Goal: Transaction & Acquisition: Purchase product/service

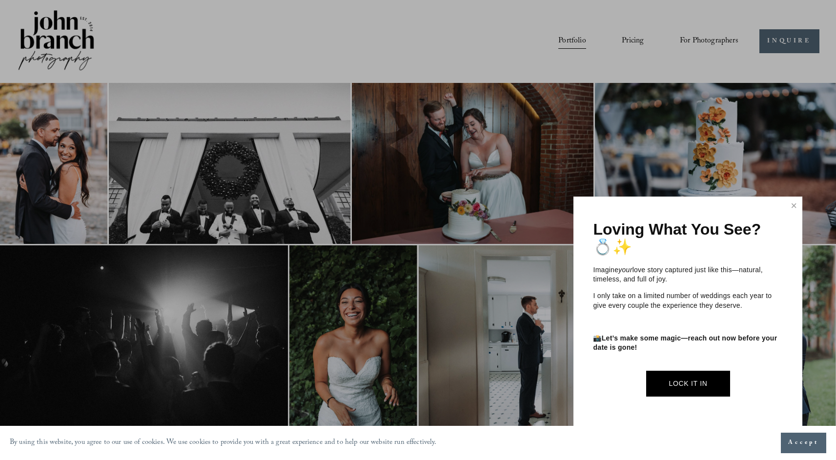
click at [475, 59] on div at bounding box center [418, 230] width 836 height 460
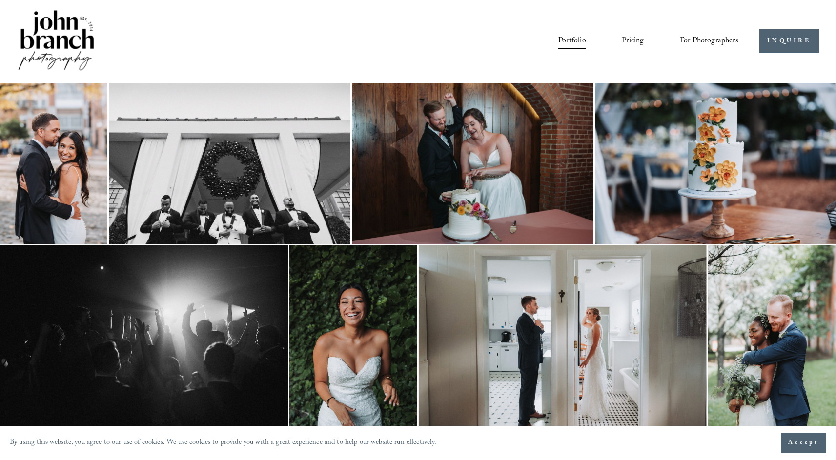
click at [628, 39] on link "Pricing" at bounding box center [633, 41] width 22 height 17
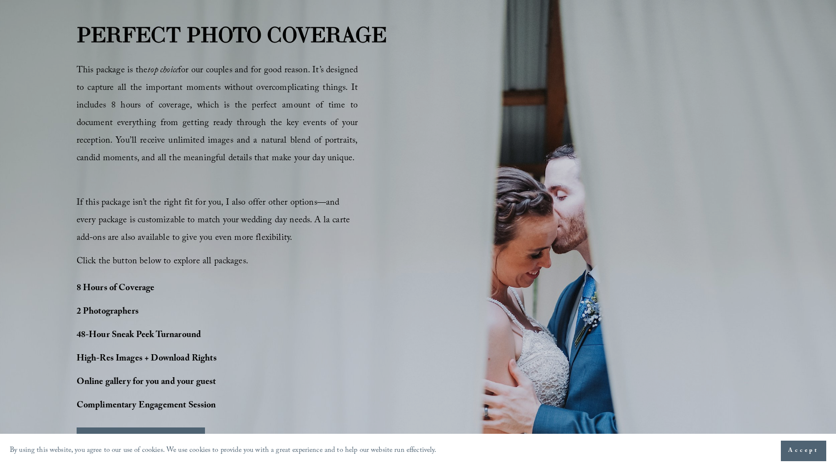
scroll to position [564, 0]
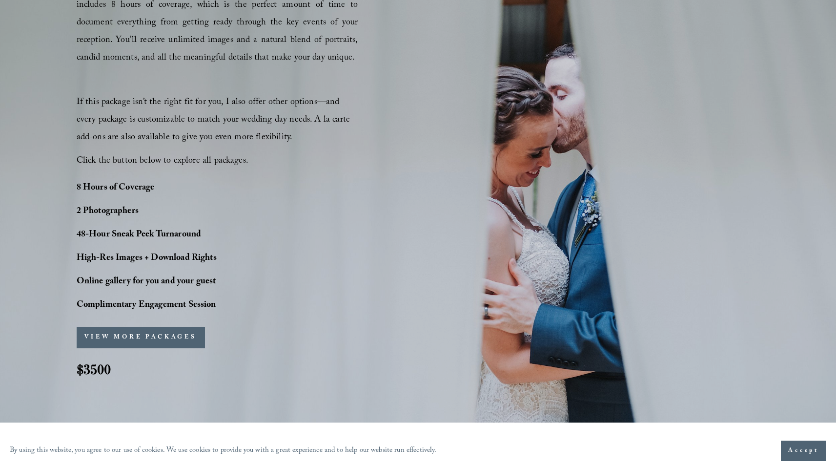
click at [130, 335] on button "VIEW MORE PACKAGES" at bounding box center [141, 337] width 128 height 21
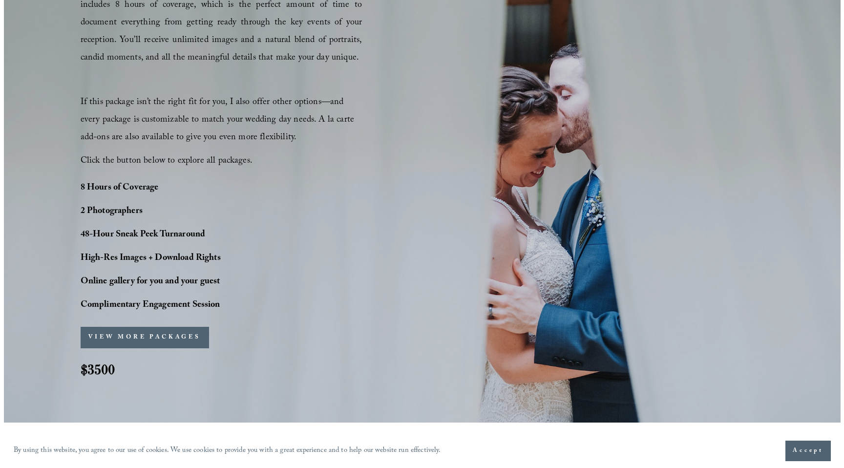
scroll to position [666, 0]
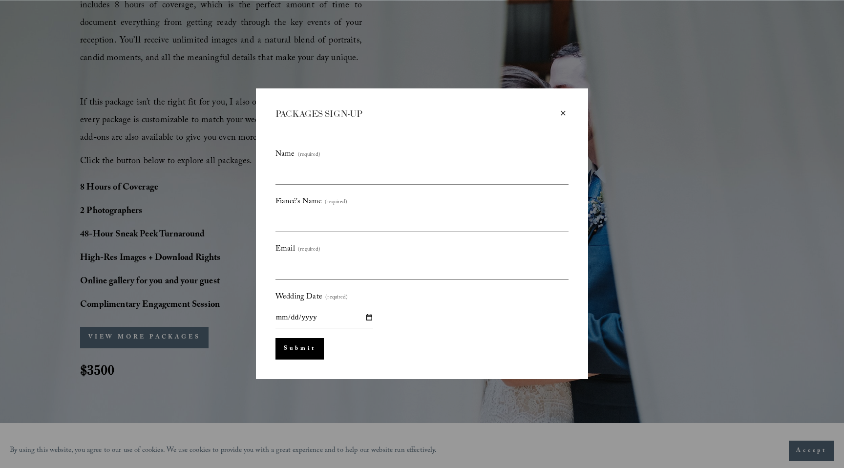
click at [563, 115] on div "×" at bounding box center [563, 113] width 11 height 11
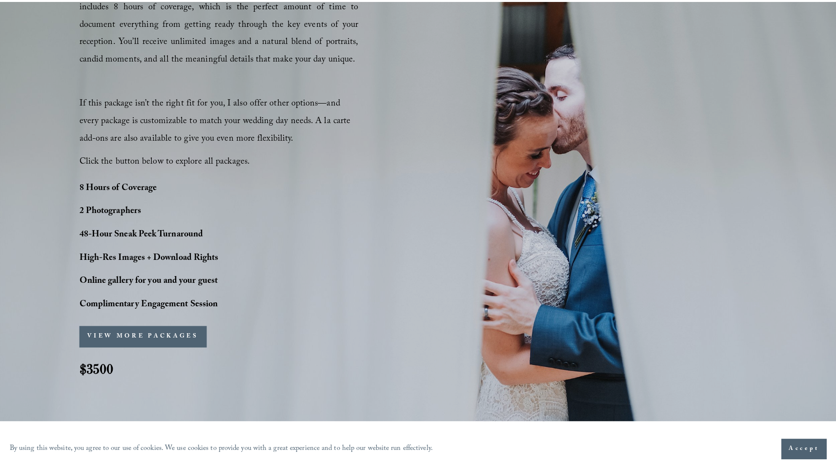
scroll to position [664, 0]
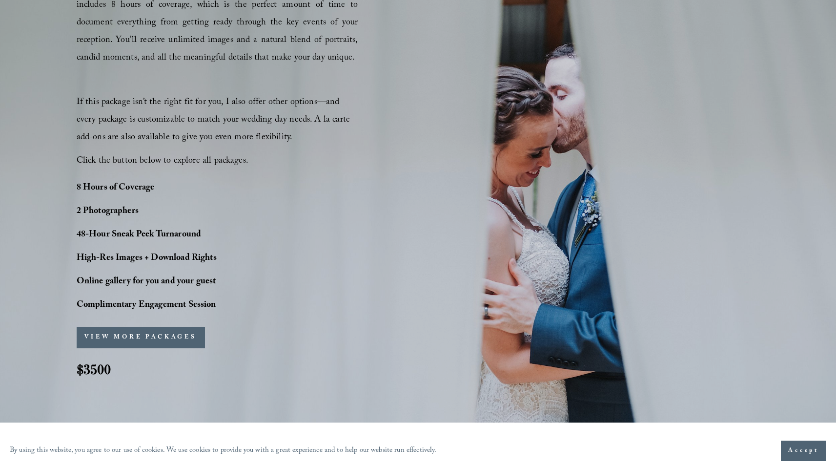
click at [301, 97] on span "If this package isn’t the right fit for you, I also offer other options—and eve…" at bounding box center [215, 120] width 276 height 50
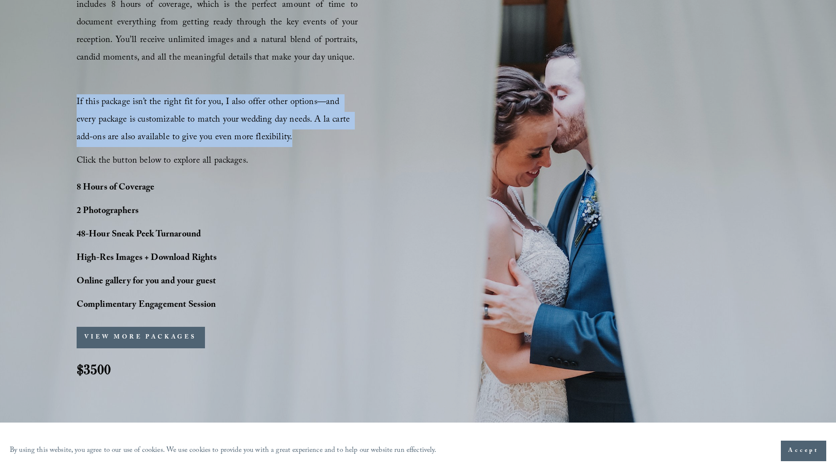
click at [301, 97] on span "If this package isn’t the right fit for you, I also offer other options—and eve…" at bounding box center [215, 120] width 276 height 50
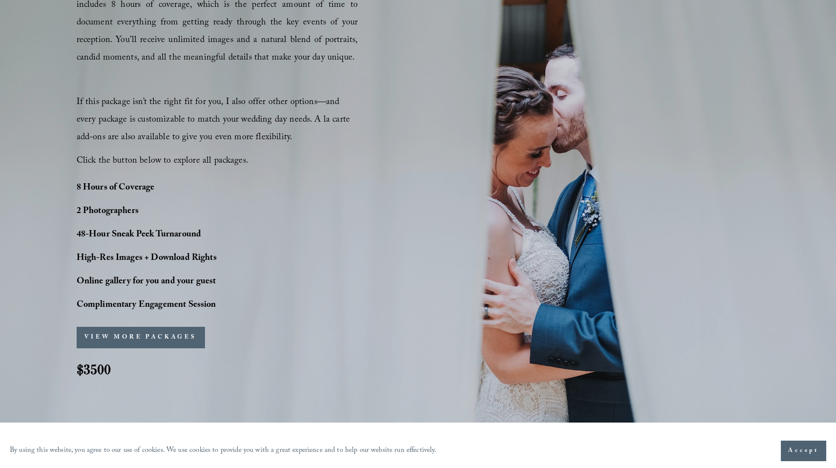
click at [293, 99] on span "If this package isn’t the right fit for you, I also offer other options—and eve…" at bounding box center [215, 120] width 276 height 50
